Goal: Find specific page/section: Find specific page/section

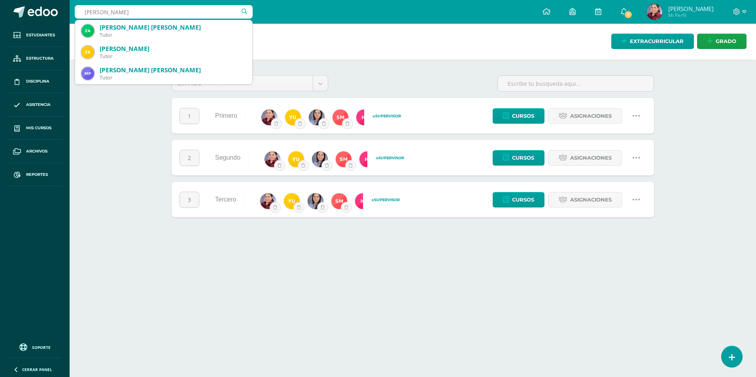
type input "[PERSON_NAME]"
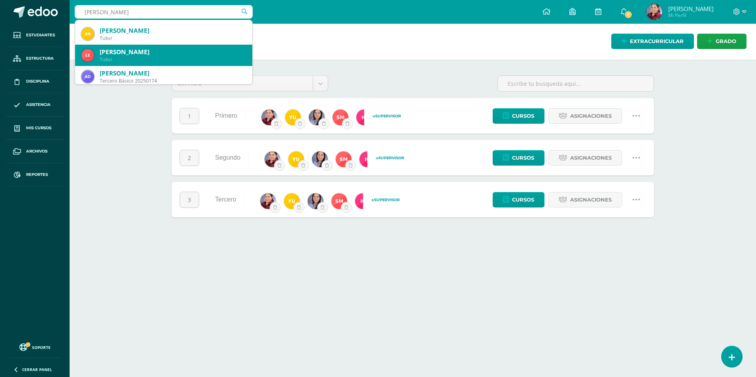
scroll to position [64, 0]
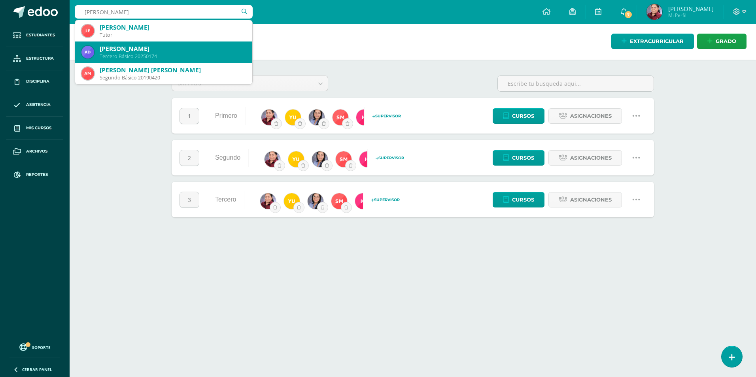
click at [195, 49] on div "Ana Lilian Díaz Palacios" at bounding box center [173, 49] width 146 height 8
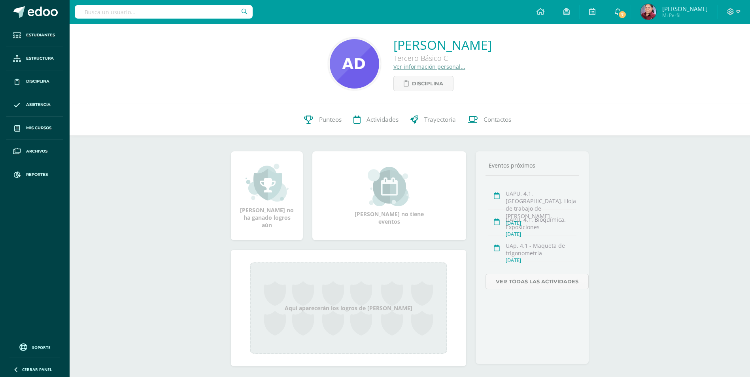
click at [402, 68] on link "Ver información personal..." at bounding box center [429, 67] width 72 height 8
click at [144, 8] on input "text" at bounding box center [164, 11] width 178 height 13
type input "Jose Pablo"
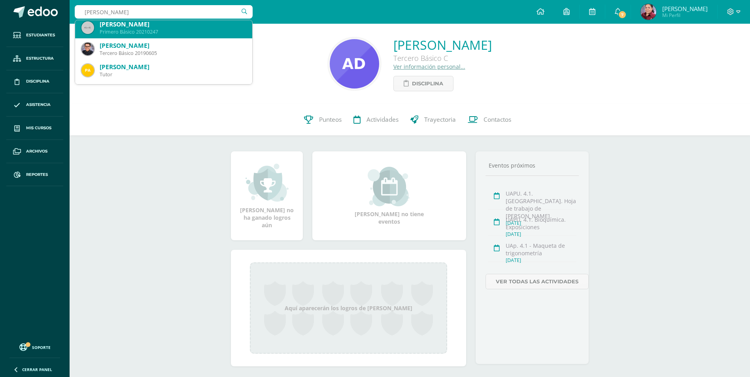
scroll to position [79, 0]
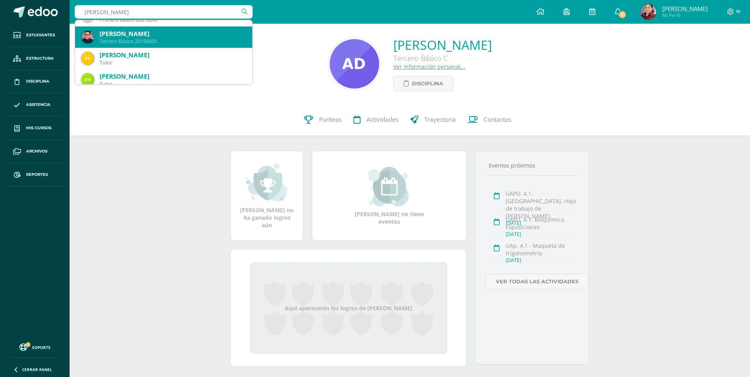
click at [169, 39] on div "Tercero Básico 20190605" at bounding box center [173, 41] width 146 height 7
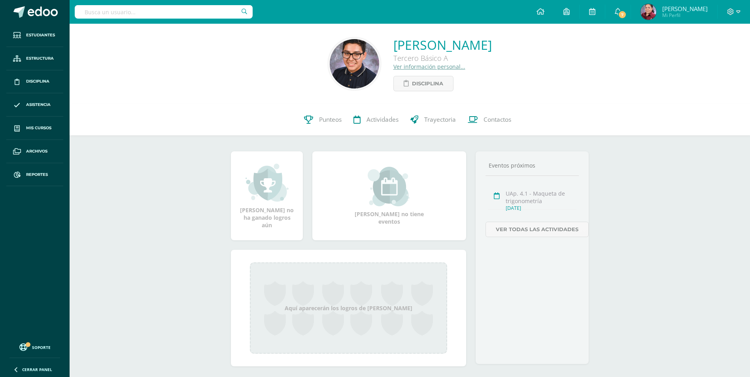
click at [155, 7] on input "text" at bounding box center [164, 11] width 178 height 13
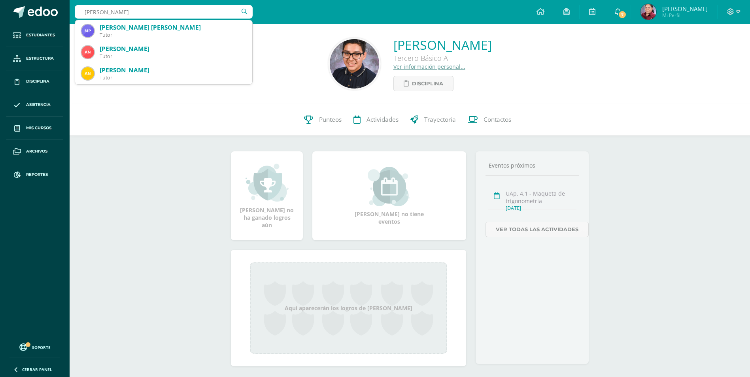
type input "[PERSON_NAME]"
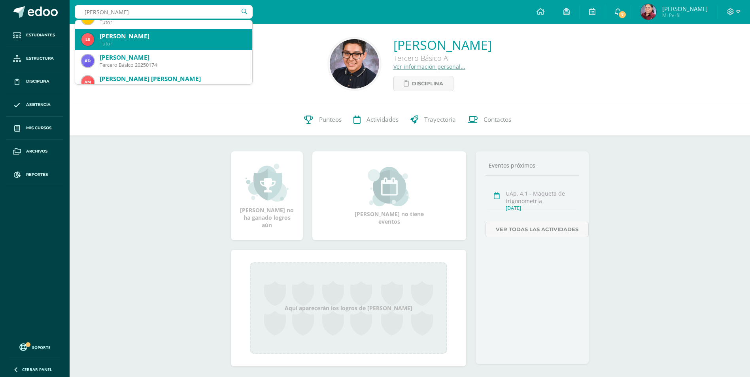
scroll to position [64, 0]
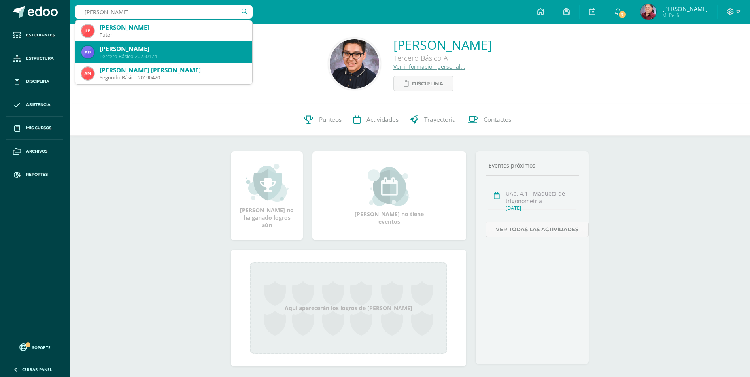
click at [174, 59] on div "Tercero Básico 20250174" at bounding box center [173, 56] width 146 height 7
